Goal: Task Accomplishment & Management: Use online tool/utility

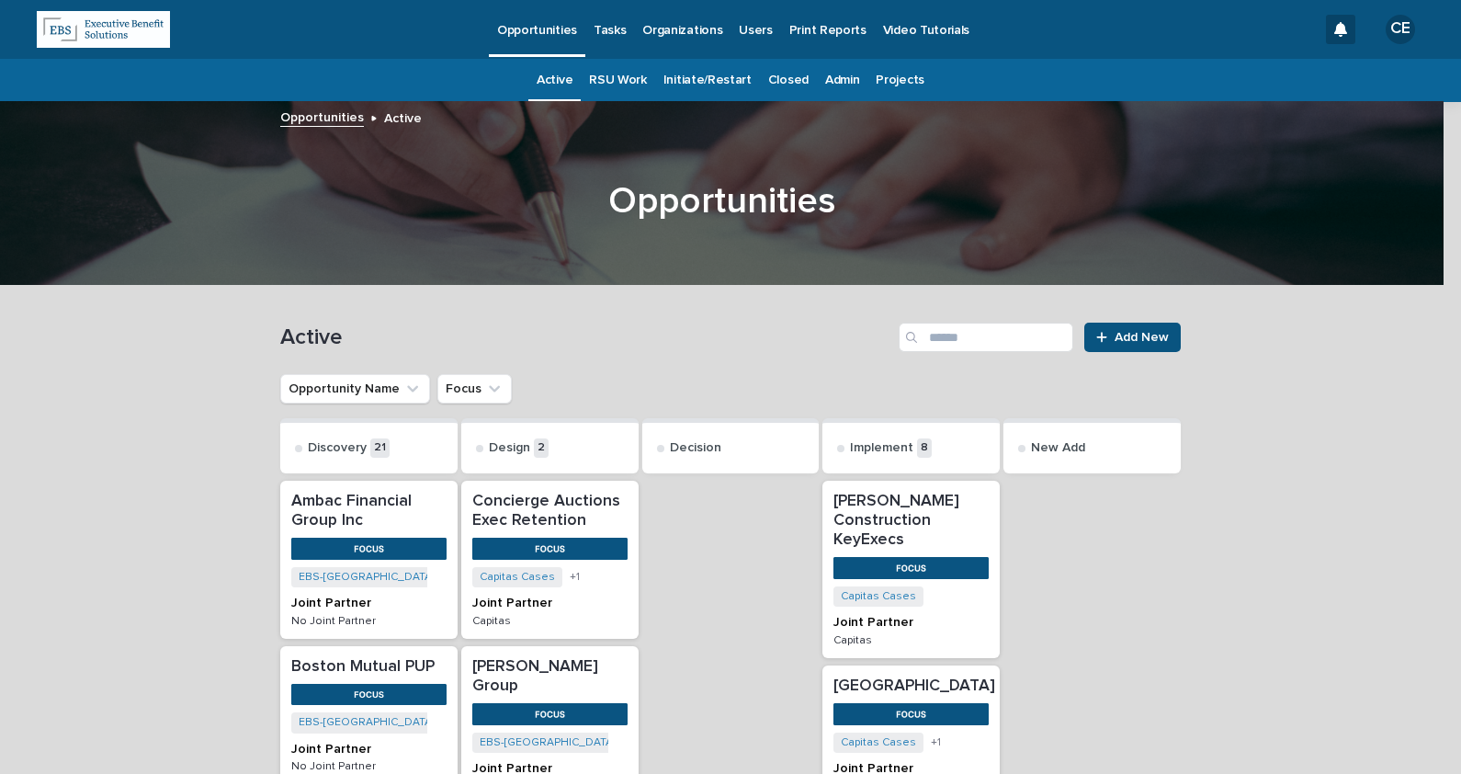
drag, startPoint x: 2163, startPoint y: 0, endPoint x: 1145, endPoint y: 709, distance: 1240.9
